Goal: Task Accomplishment & Management: Manage account settings

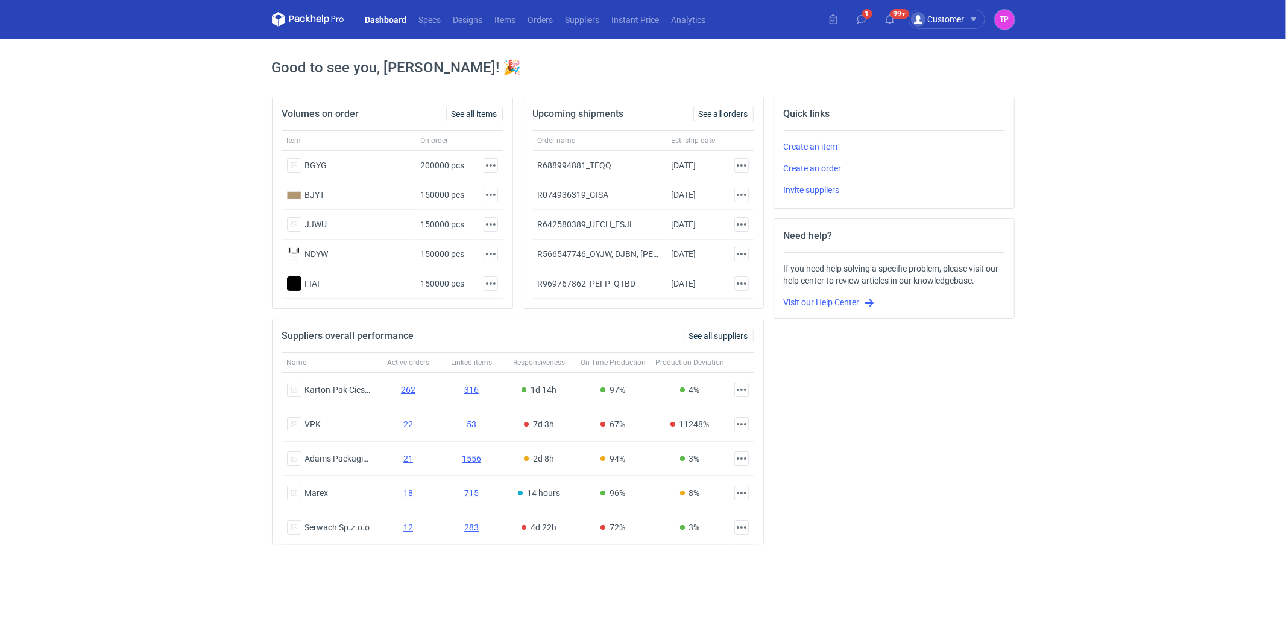
click at [391, 22] on link "Dashboard" at bounding box center [386, 19] width 54 height 14
click at [540, 10] on nav "Dashboard Specs Designs Items Orders Suppliers Instant Price Analytics" at bounding box center [492, 19] width 440 height 39
click at [869, 20] on button "1" at bounding box center [861, 19] width 19 height 19
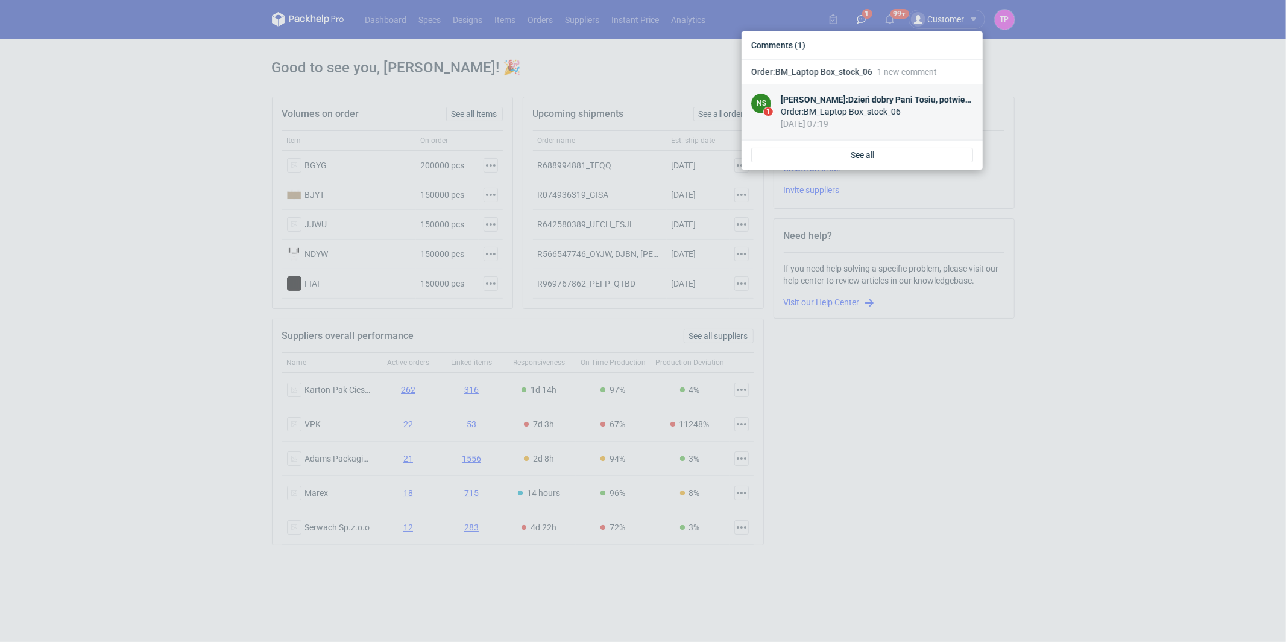
click at [826, 102] on div "[PERSON_NAME] : Dzień dobry [PERSON_NAME], potwierdzam gotowość zam do odbioru …" at bounding box center [877, 99] width 192 height 12
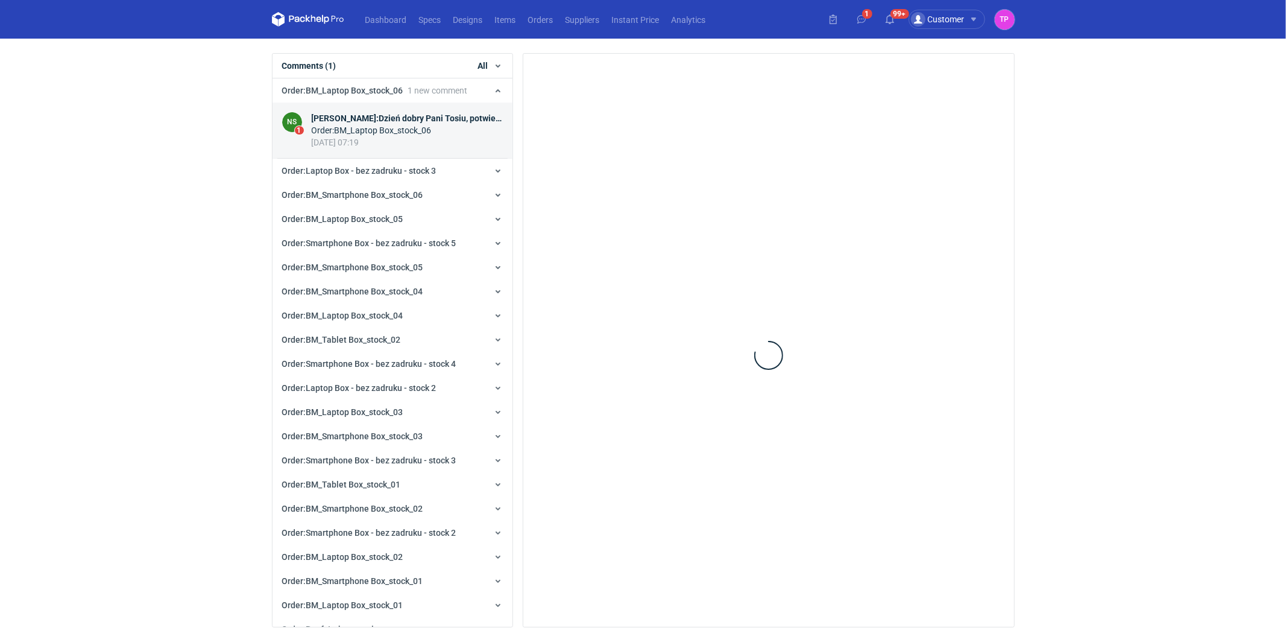
scroll to position [24, 0]
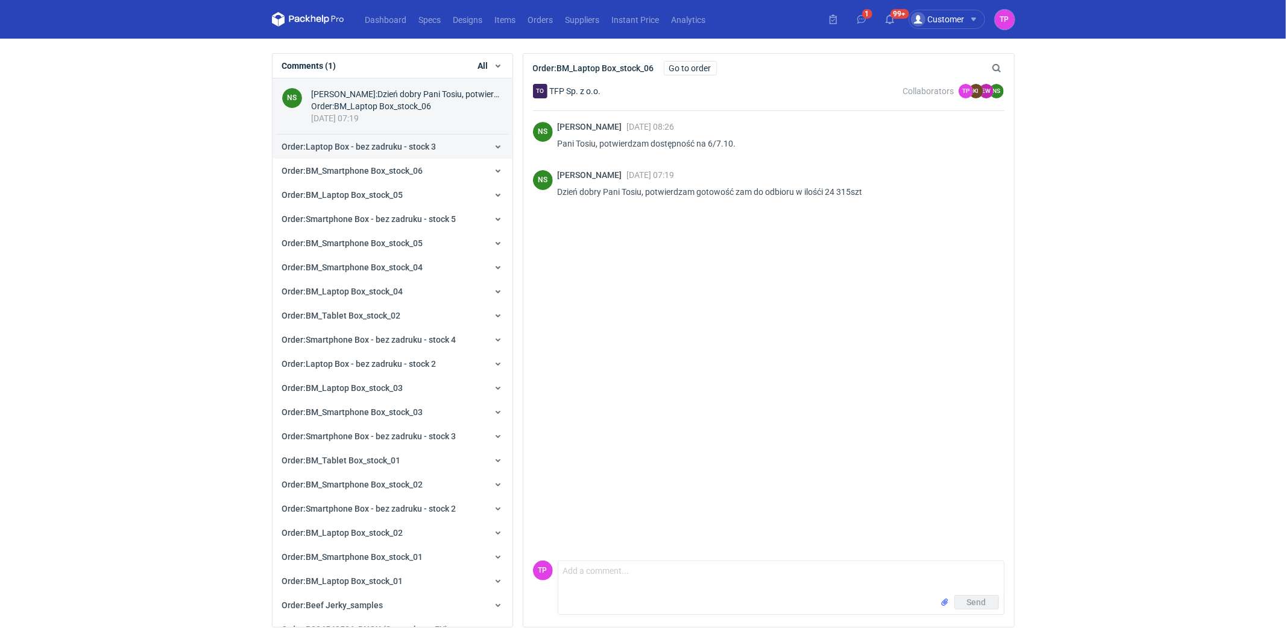
click at [361, 143] on span "Order : Laptop Box - bez zadruku - stock 3" at bounding box center [359, 147] width 154 height 10
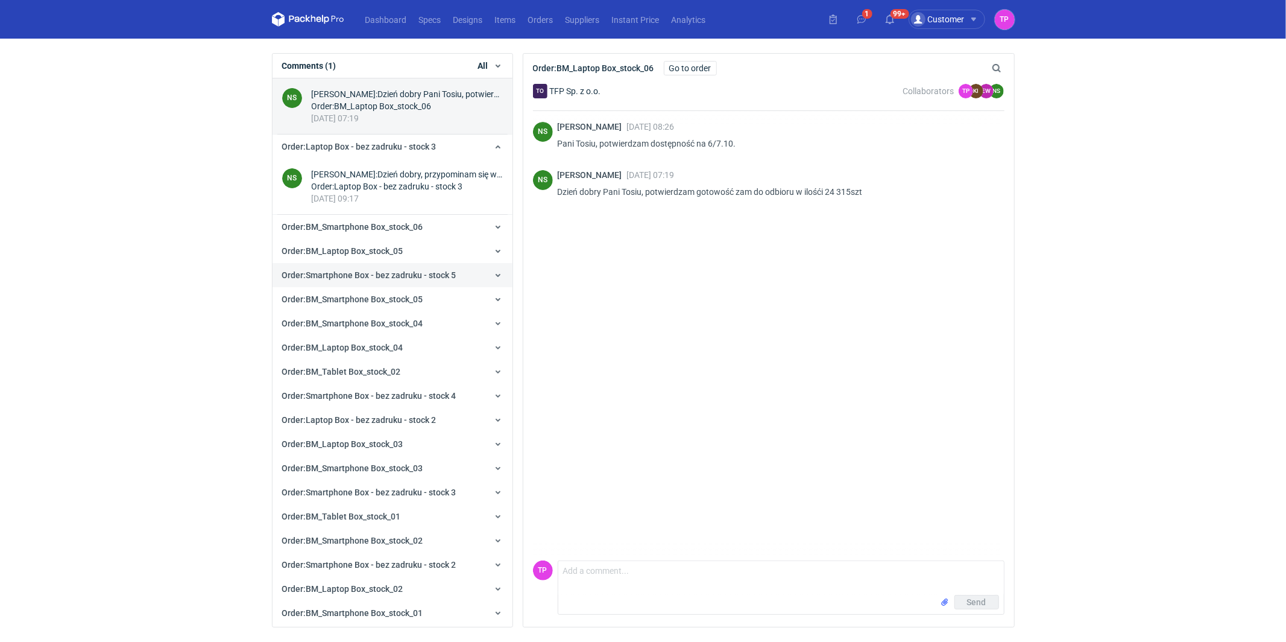
click at [364, 195] on div "[DATE] 09:17" at bounding box center [407, 198] width 191 height 12
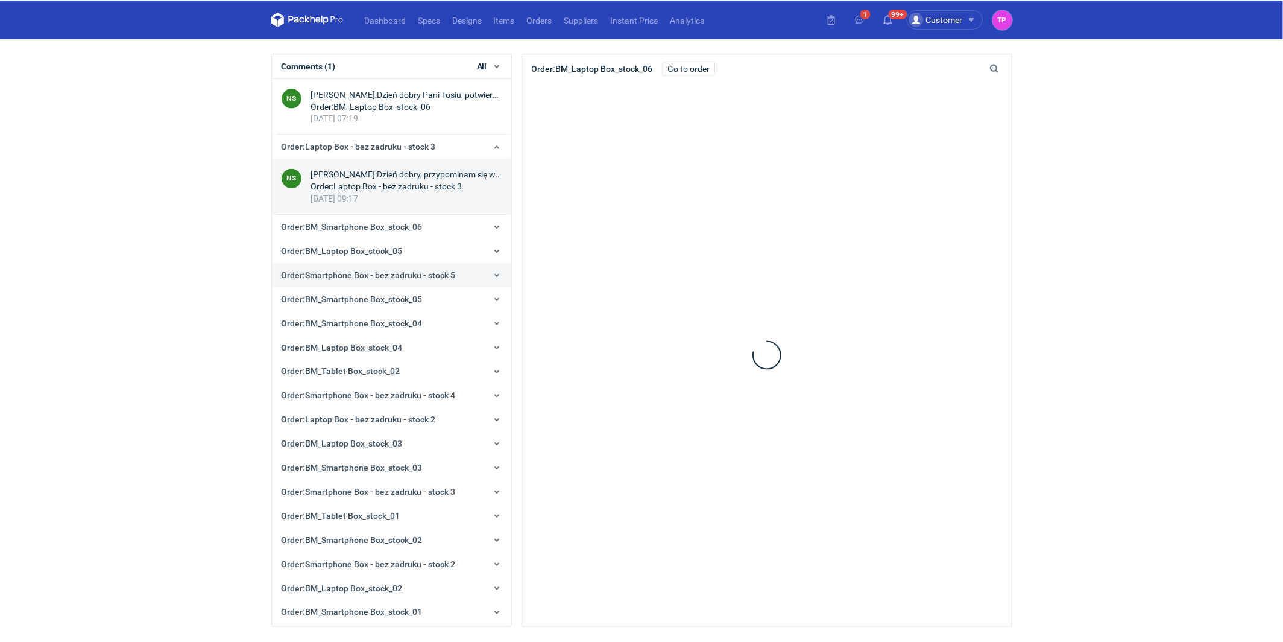
scroll to position [104, 0]
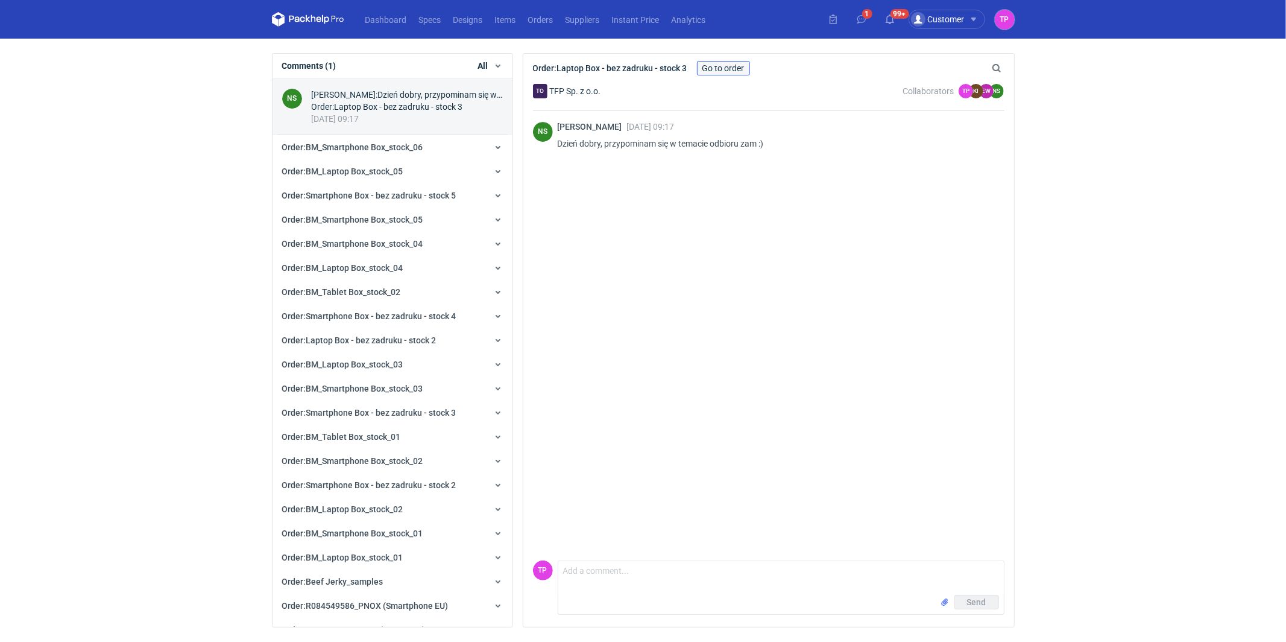
click at [737, 68] on link "Go to order" at bounding box center [723, 68] width 53 height 14
